Goal: Use online tool/utility: Use online tool/utility

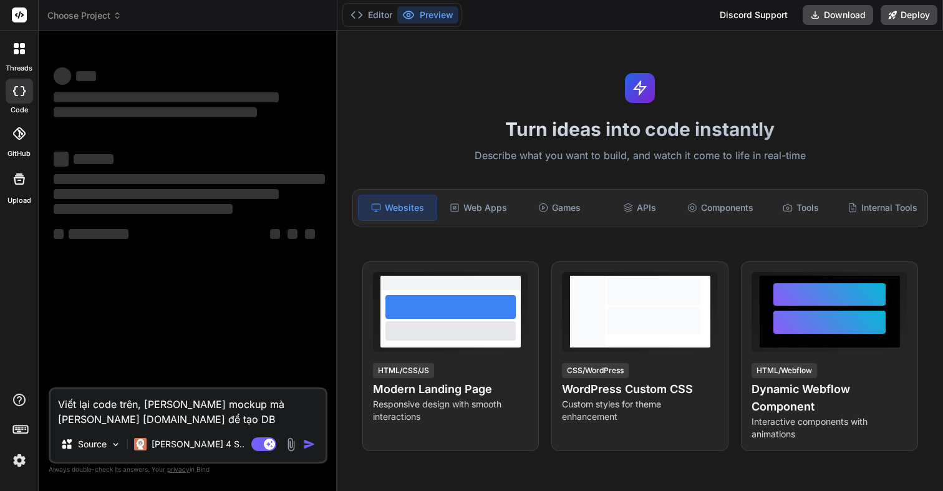
click at [95, 12] on span "Choose Project" at bounding box center [84, 15] width 74 height 12
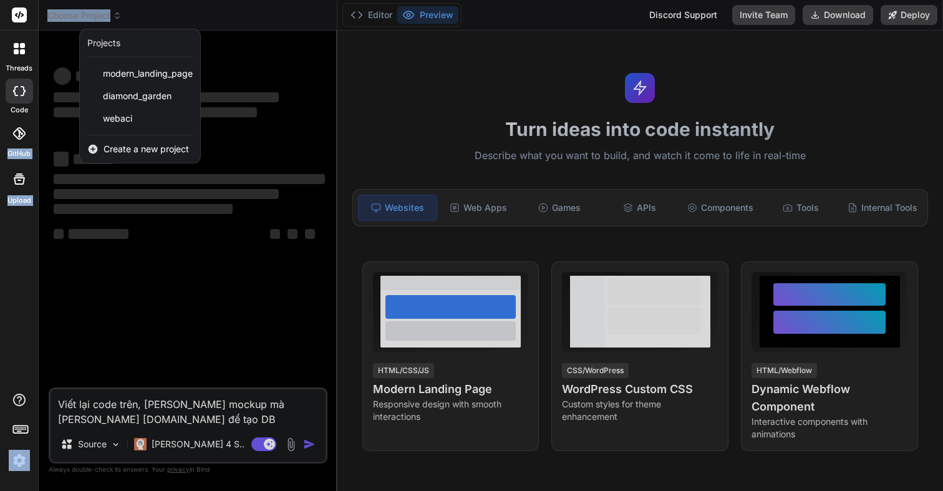
drag, startPoint x: 22, startPoint y: 135, endPoint x: 211, endPoint y: 47, distance: 208.1
click at [211, 47] on div "threads code GitHub Upload Choose Project Created with Pixso. Projects modern_l…" at bounding box center [471, 245] width 943 height 491
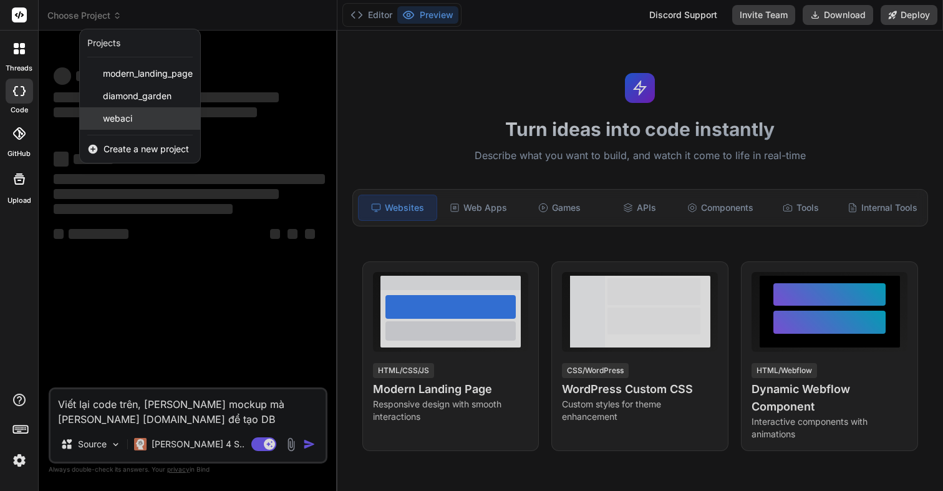
click at [140, 111] on div "webaci" at bounding box center [140, 118] width 120 height 22
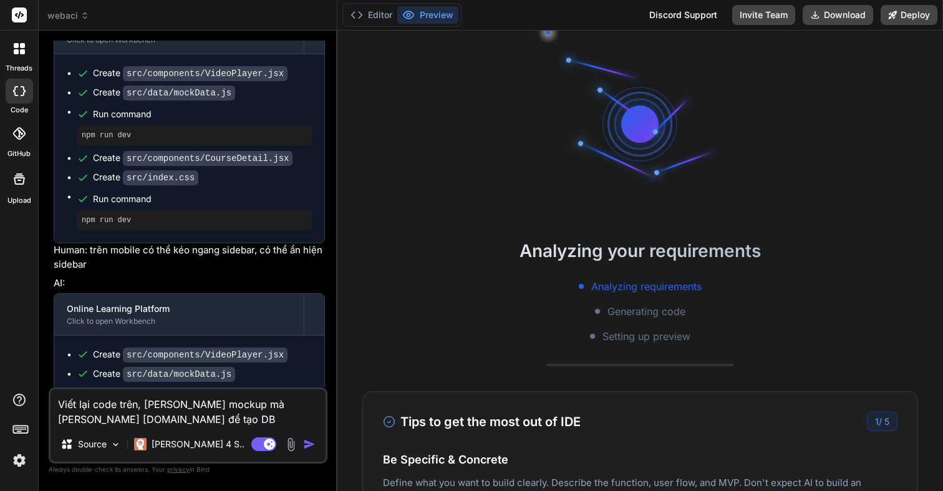
scroll to position [395, 0]
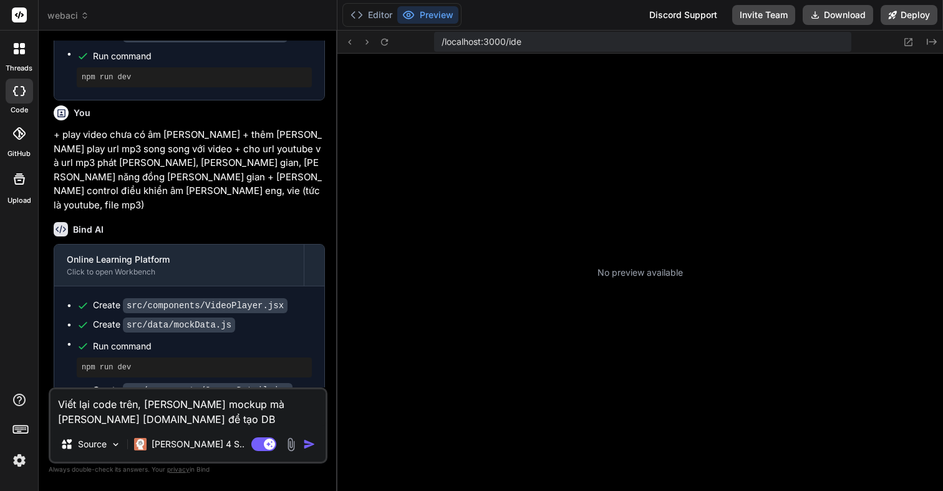
type textarea "x"
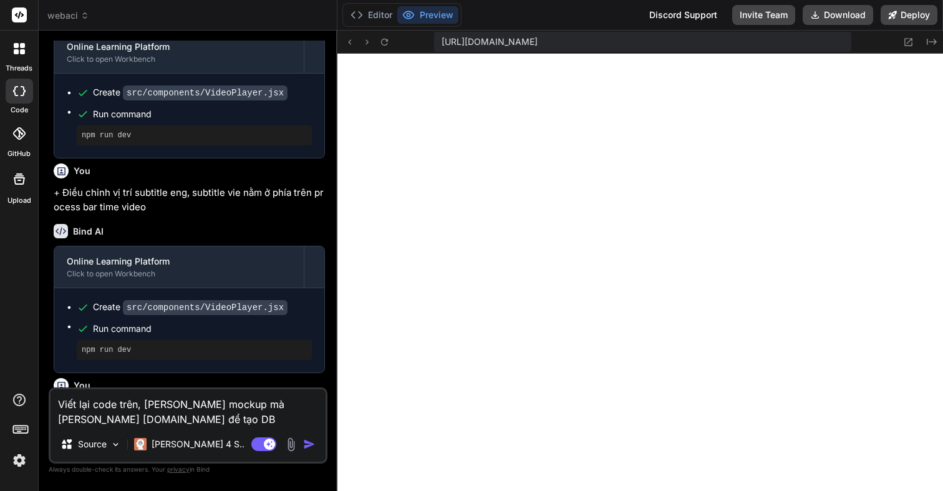
scroll to position [1349, 0]
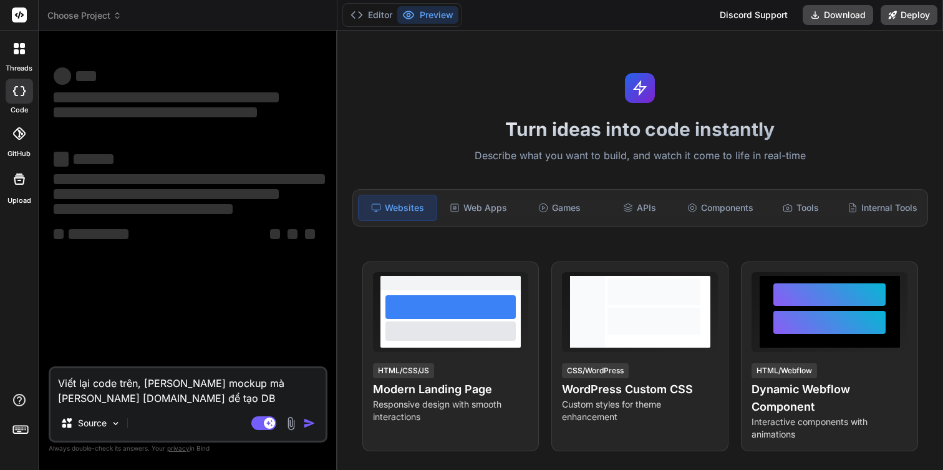
type textarea "x"
